Goal: Information Seeking & Learning: Learn about a topic

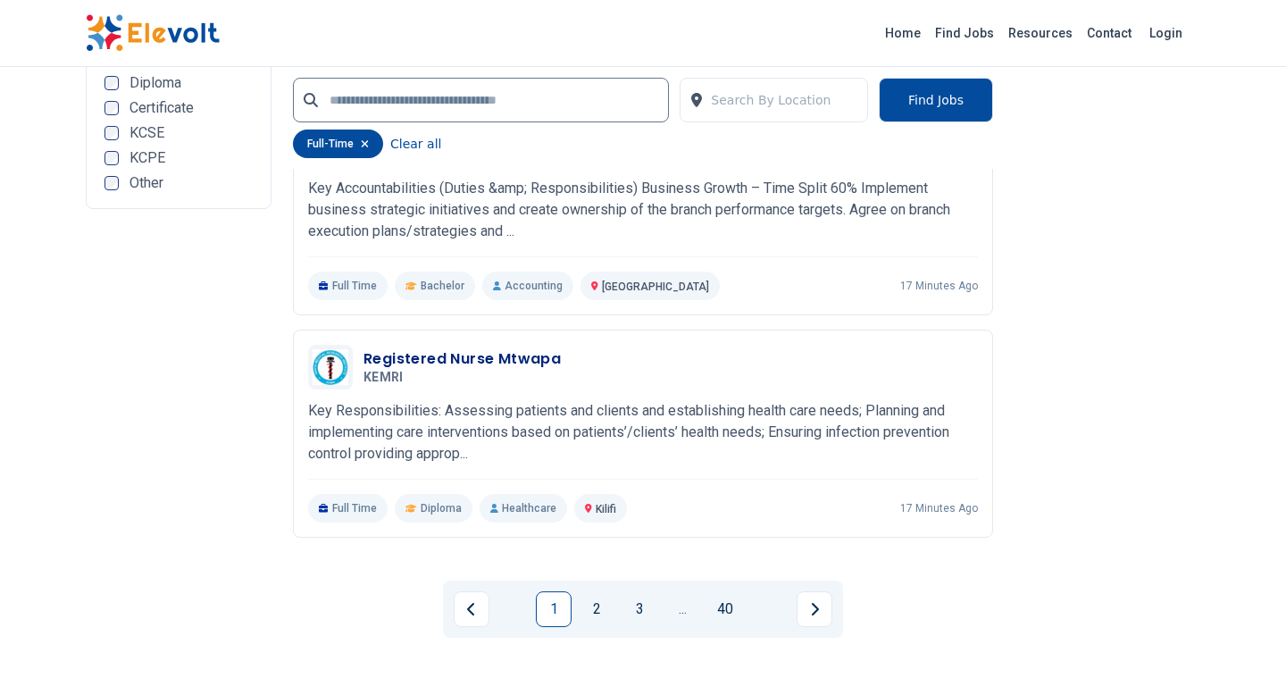
scroll to position [3643, 0]
click at [604, 617] on link "2" at bounding box center [597, 607] width 36 height 36
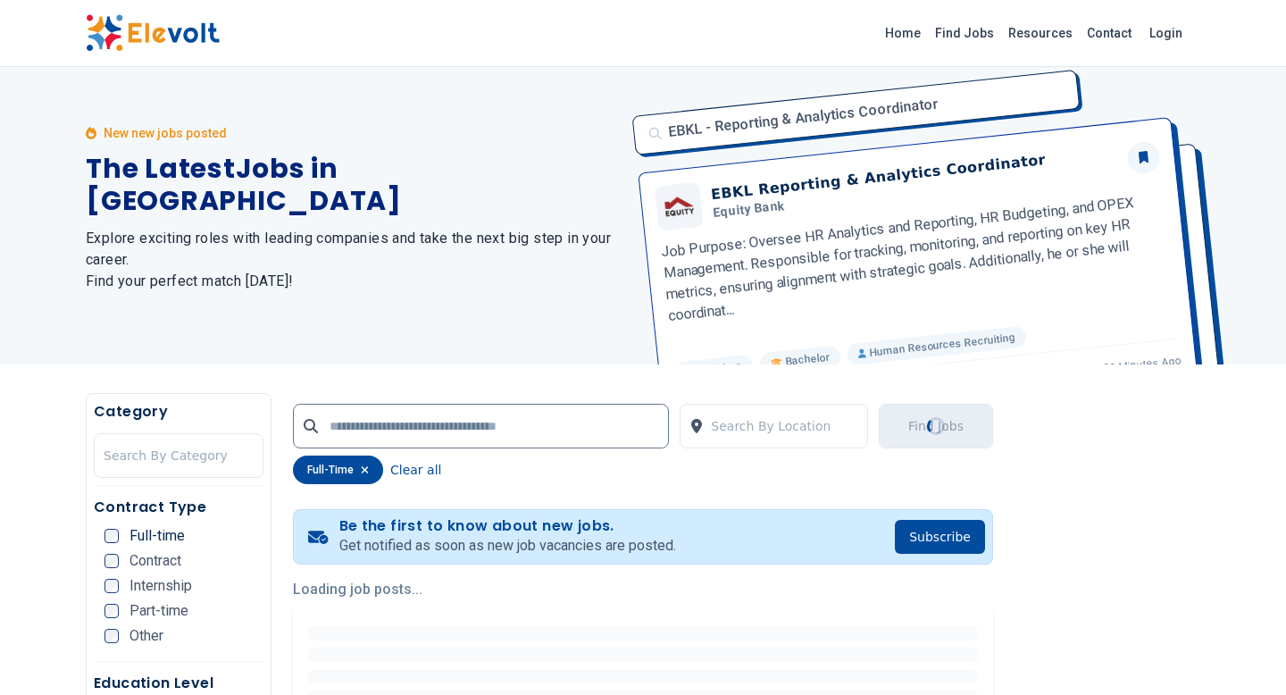
scroll to position [0, 0]
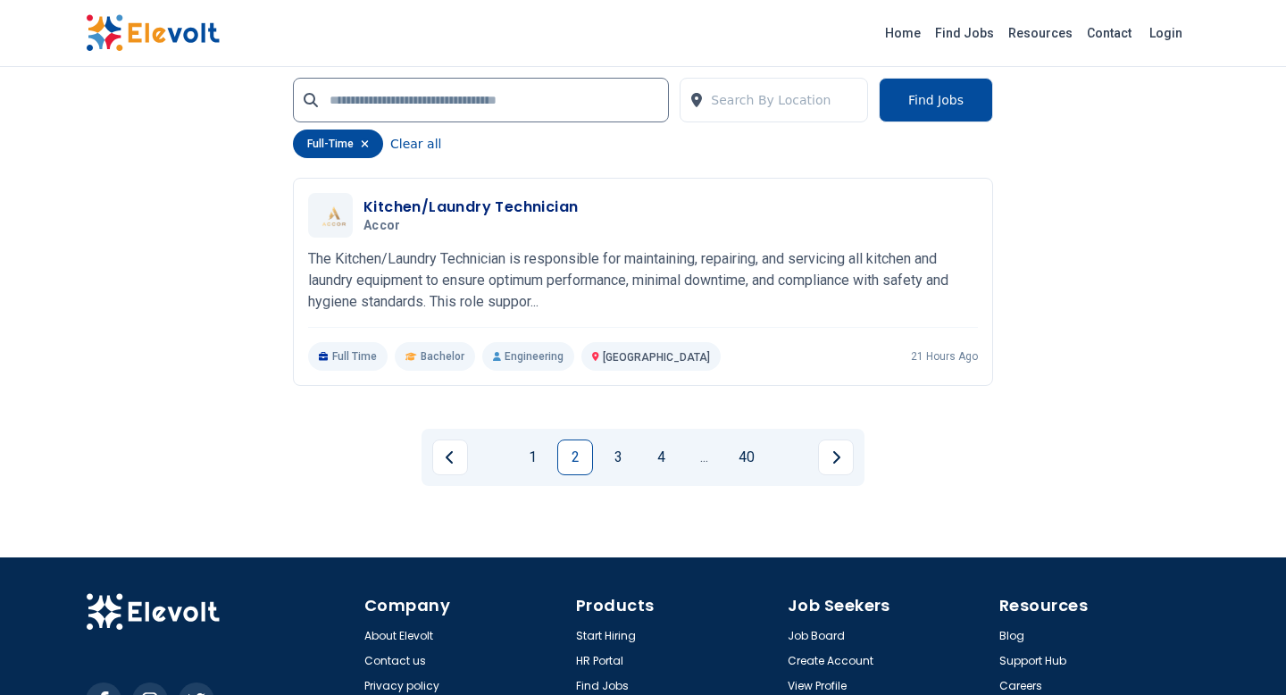
scroll to position [3893, 0]
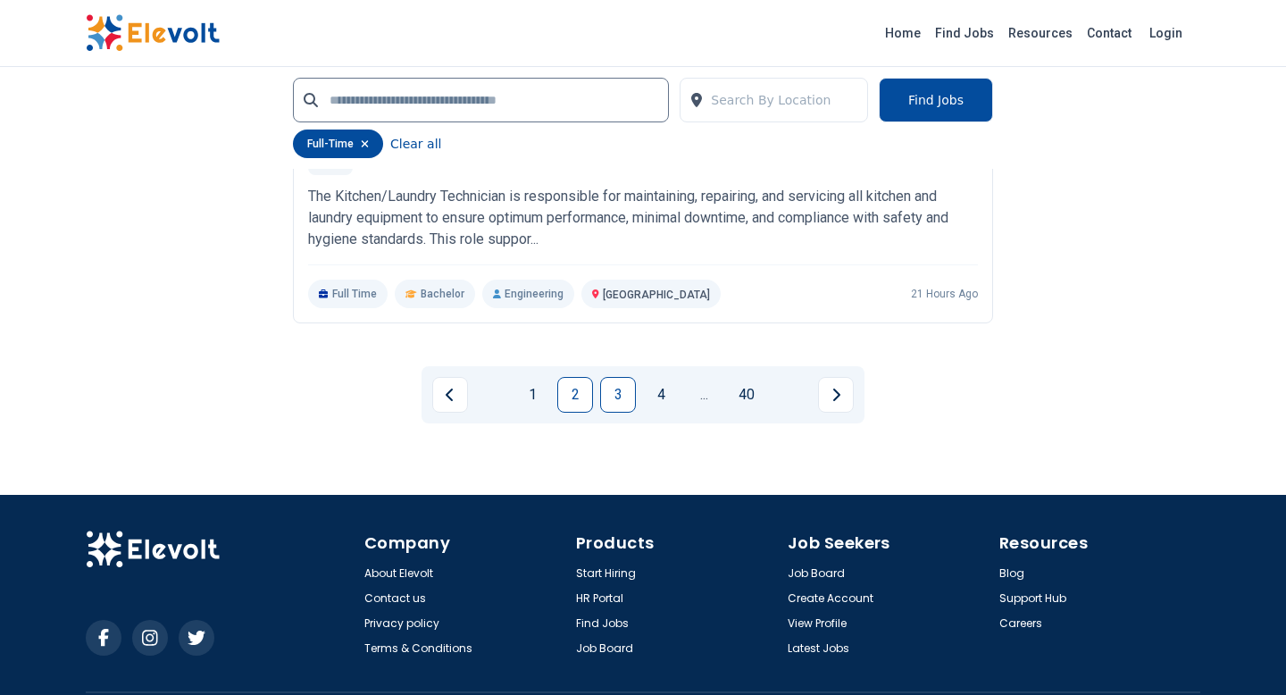
click at [623, 391] on link "3" at bounding box center [618, 395] width 36 height 36
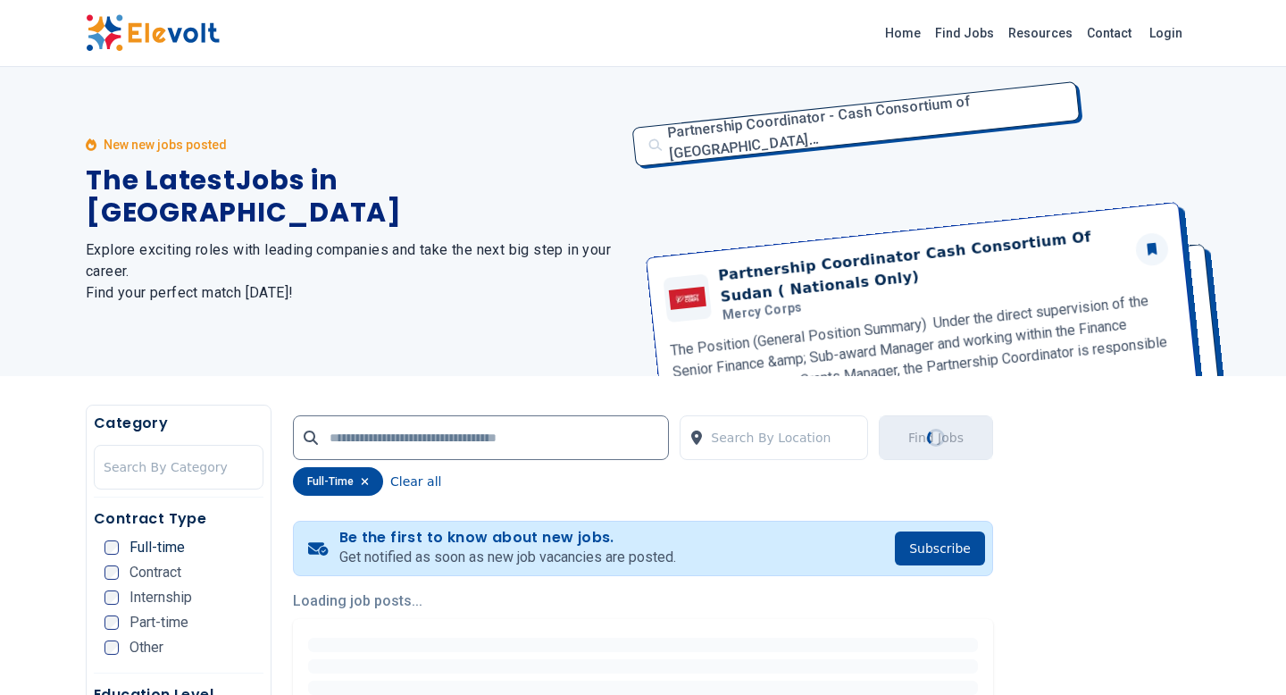
scroll to position [0, 0]
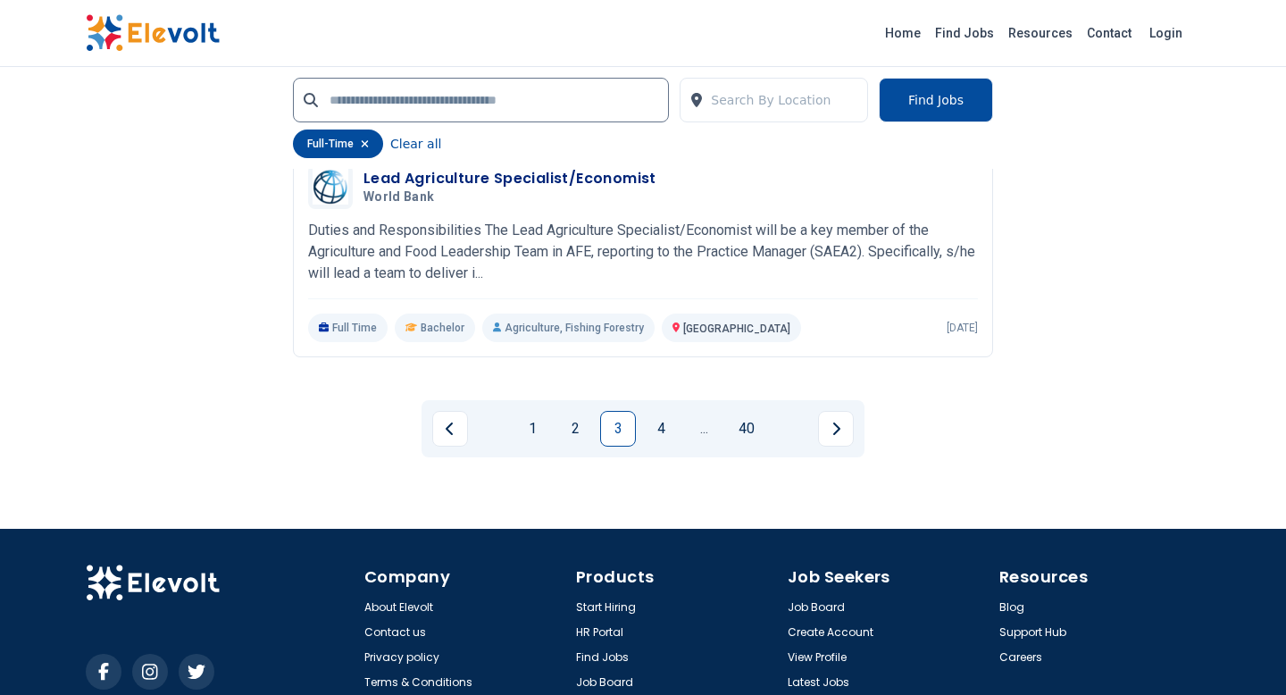
scroll to position [3893, 0]
